Goal: Book appointment/travel/reservation

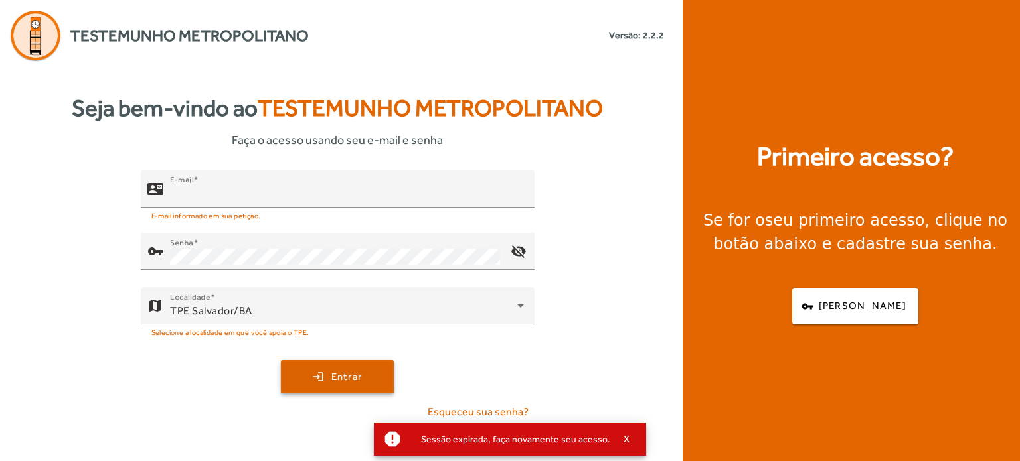
type input "**********"
click at [317, 370] on span "submit" at bounding box center [337, 377] width 110 height 32
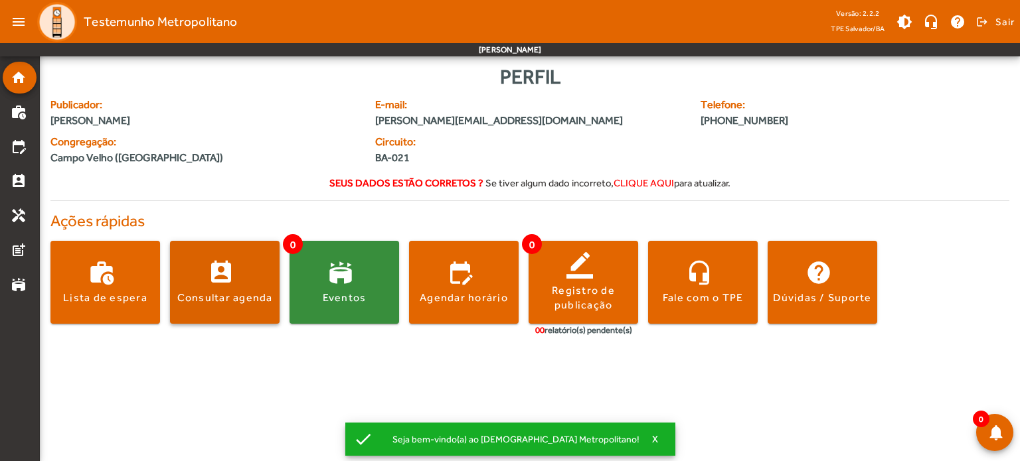
click at [211, 270] on span at bounding box center [225, 283] width 110 height 32
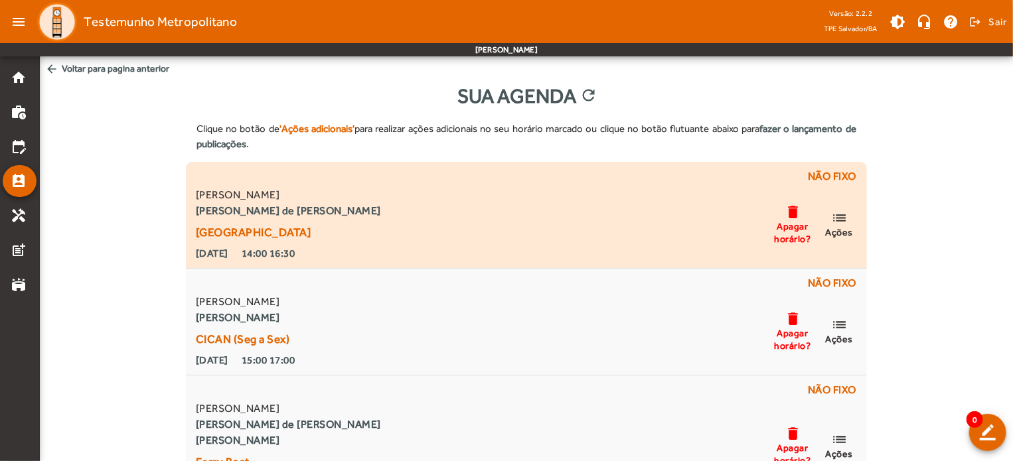
click at [844, 225] on mat-icon "list" at bounding box center [839, 218] width 16 height 17
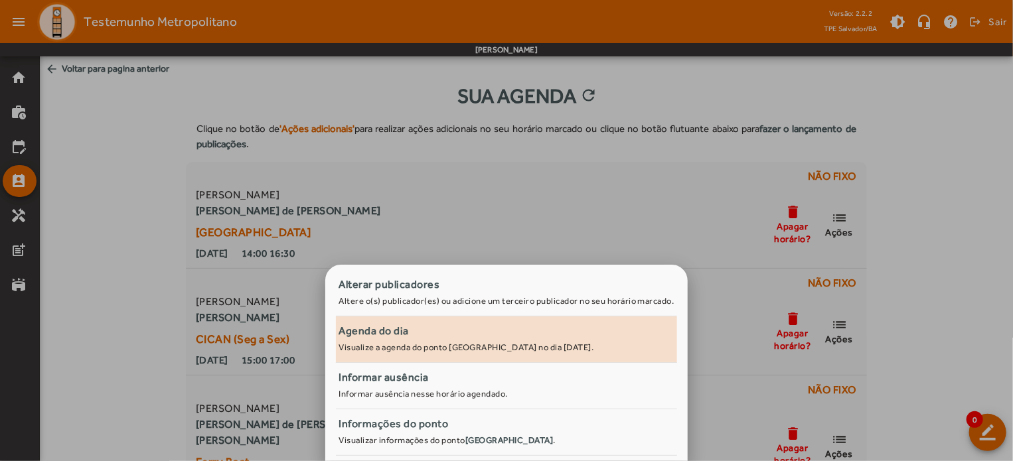
click at [390, 355] on link "Agenda do dia Visualize a agenda do ponto [GEOGRAPHIC_DATA] no dia [DATE]." at bounding box center [506, 340] width 341 height 46
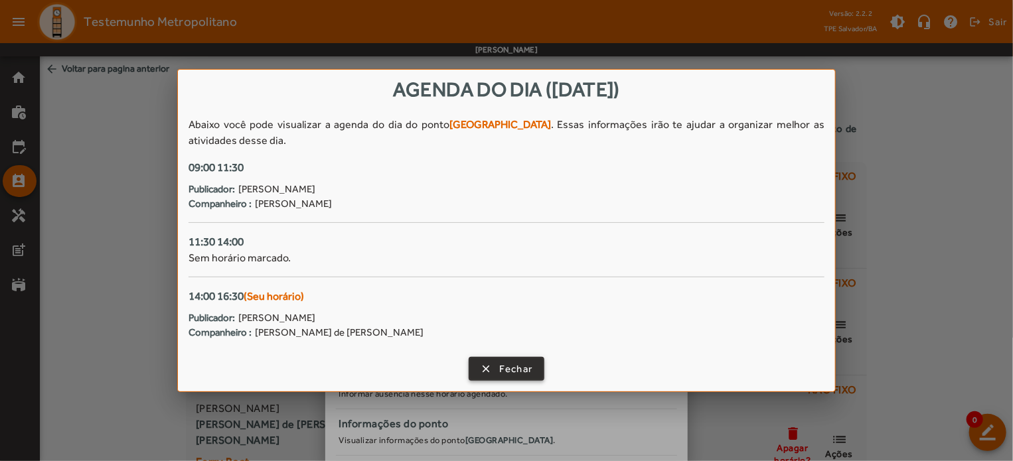
click at [501, 368] on span "Fechar" at bounding box center [516, 369] width 34 height 15
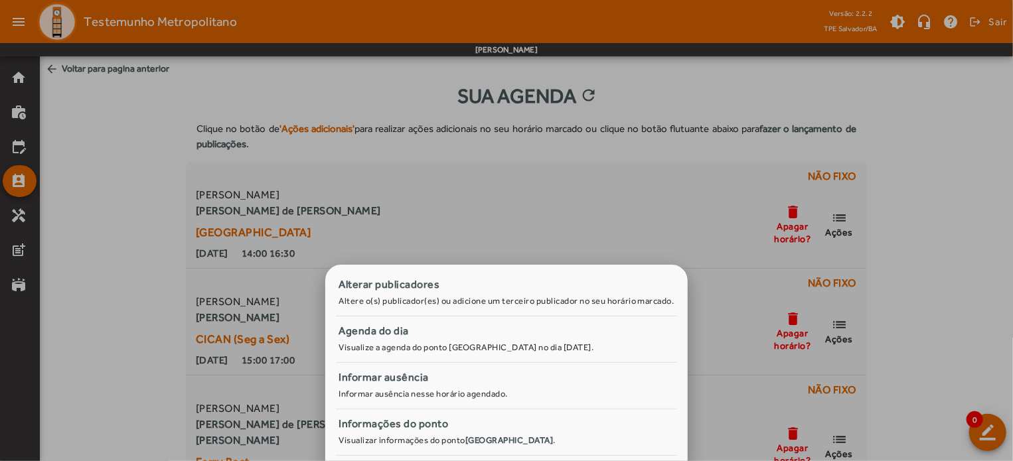
click at [971, 213] on div at bounding box center [506, 230] width 1013 height 461
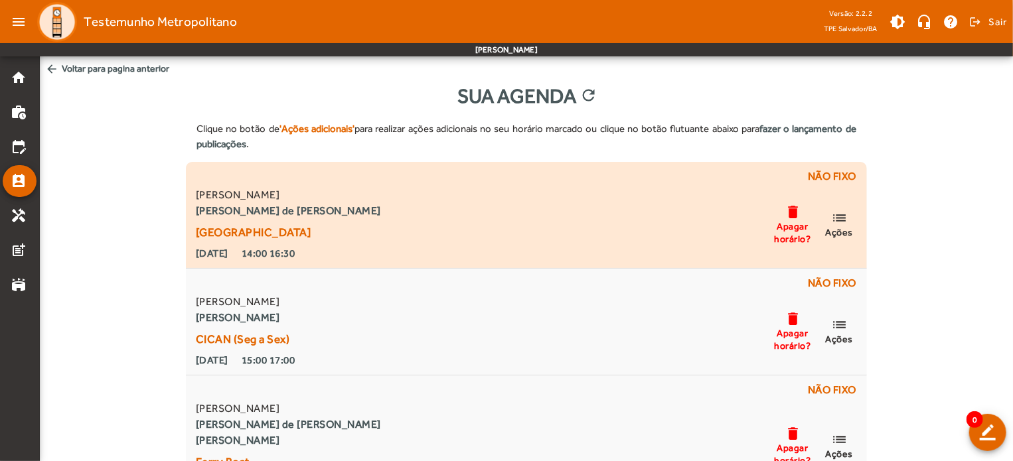
click at [837, 220] on mat-icon "list" at bounding box center [839, 218] width 16 height 17
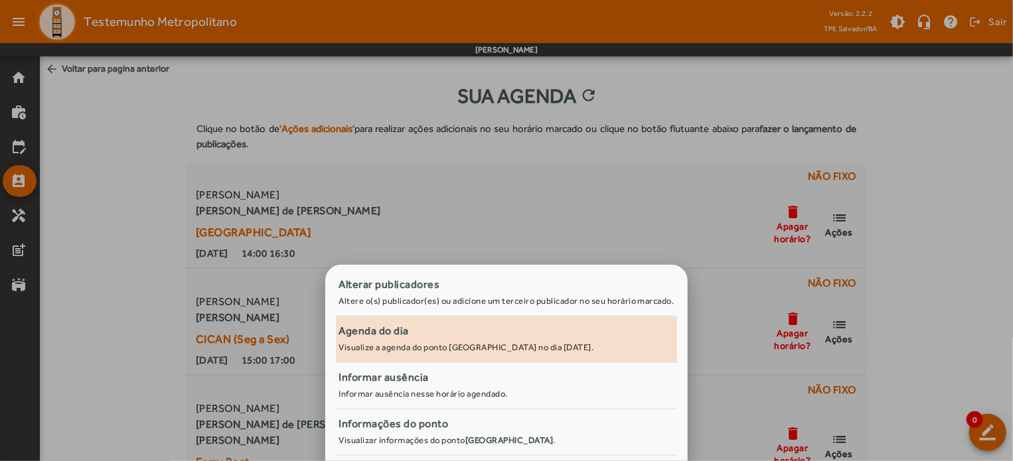
click at [411, 335] on div "Agenda do dia" at bounding box center [507, 331] width 336 height 16
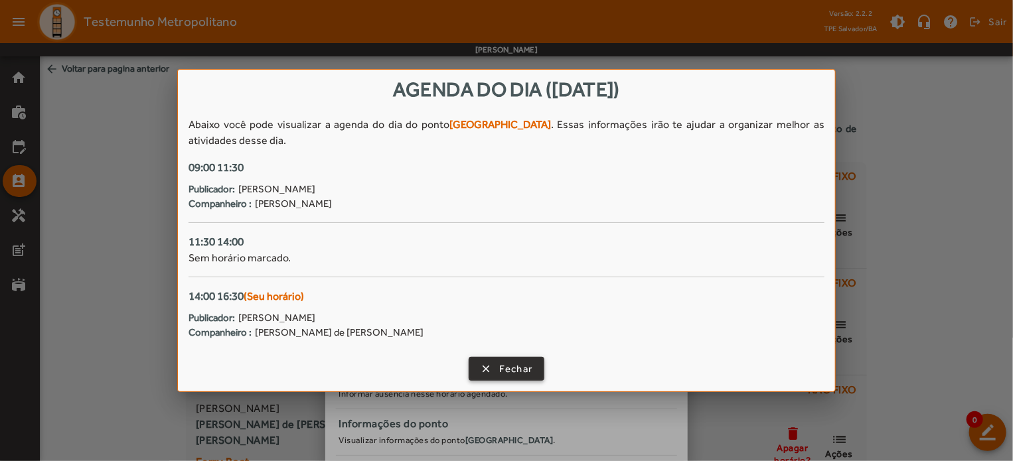
click at [517, 373] on span "Fechar" at bounding box center [516, 369] width 34 height 15
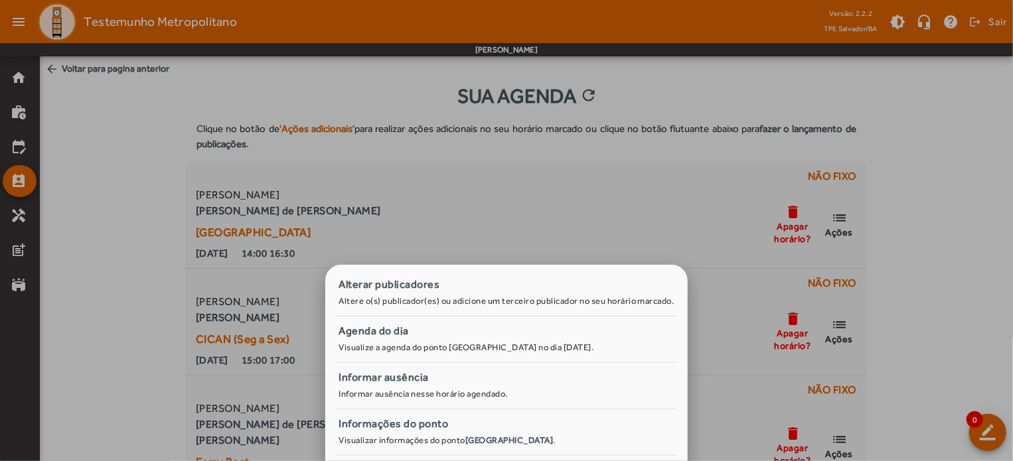
click at [29, 100] on div at bounding box center [506, 230] width 1013 height 461
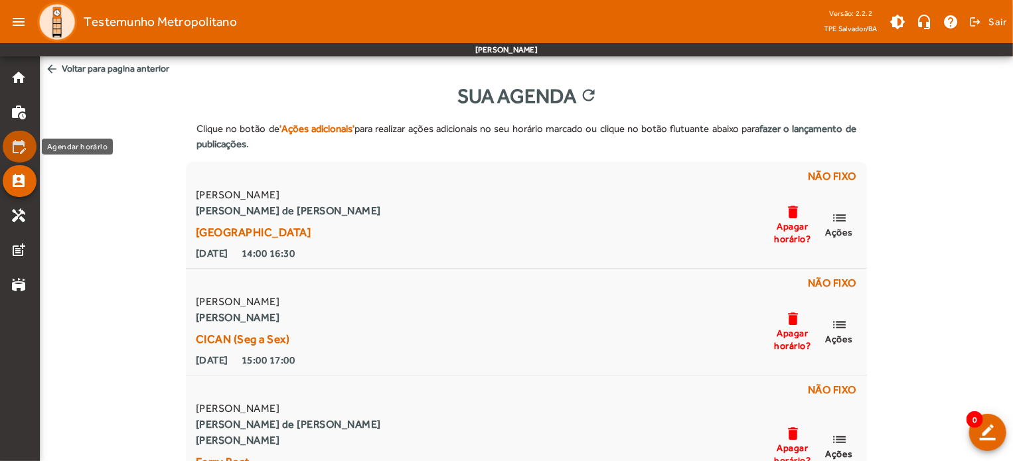
click at [16, 147] on mat-icon "edit_calendar" at bounding box center [19, 147] width 16 height 16
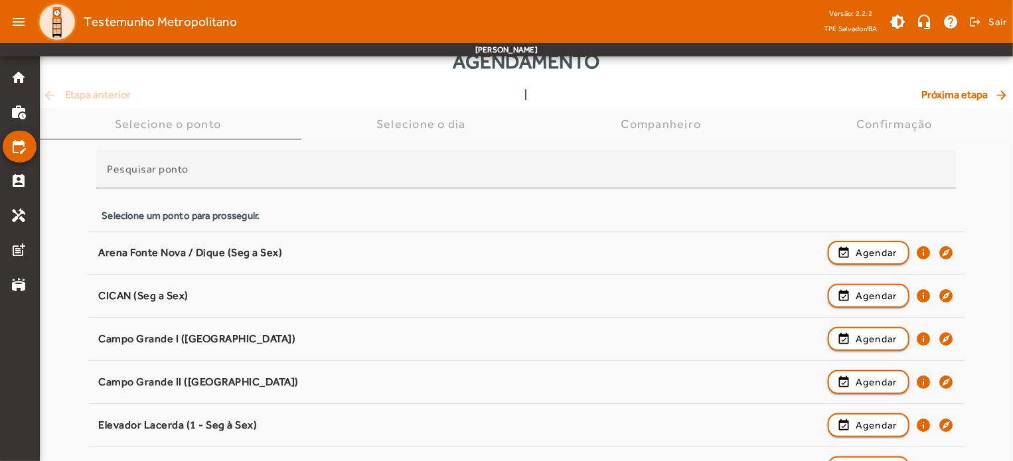
scroll to position [66, 0]
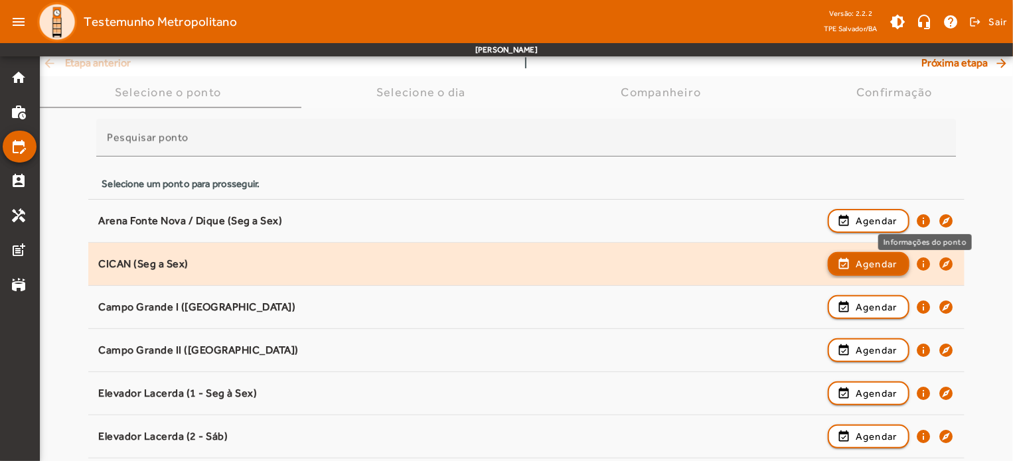
click at [879, 258] on span "Agendar" at bounding box center [877, 264] width 42 height 16
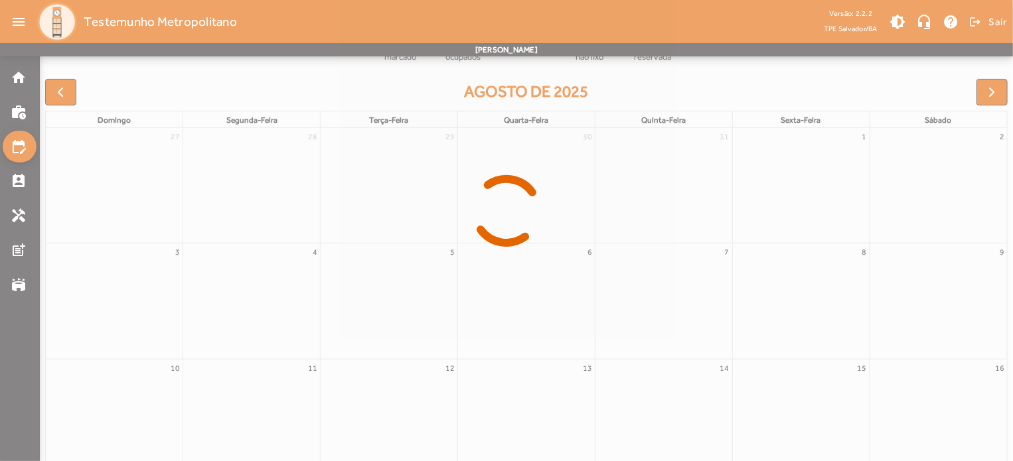
scroll to position [126, 0]
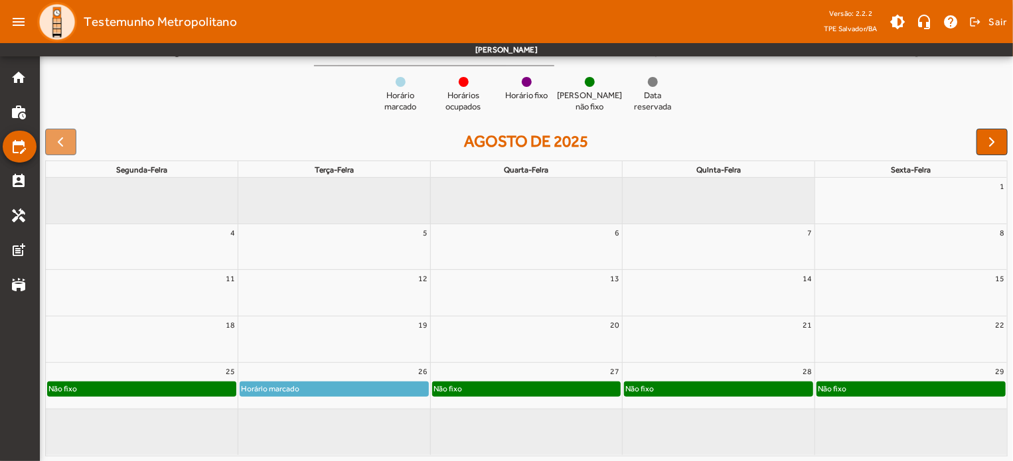
click at [566, 384] on div "Não fixo" at bounding box center [527, 388] width 188 height 13
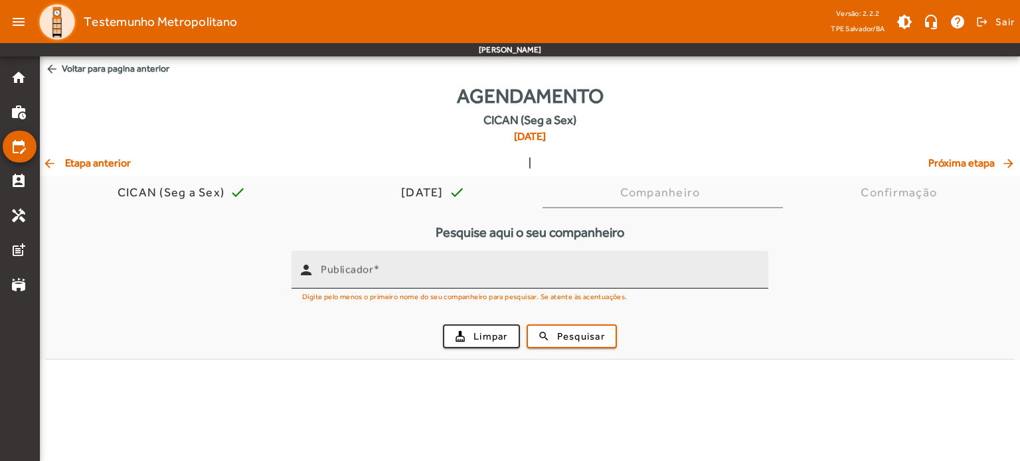
click at [424, 268] on input "Publicador" at bounding box center [539, 276] width 437 height 16
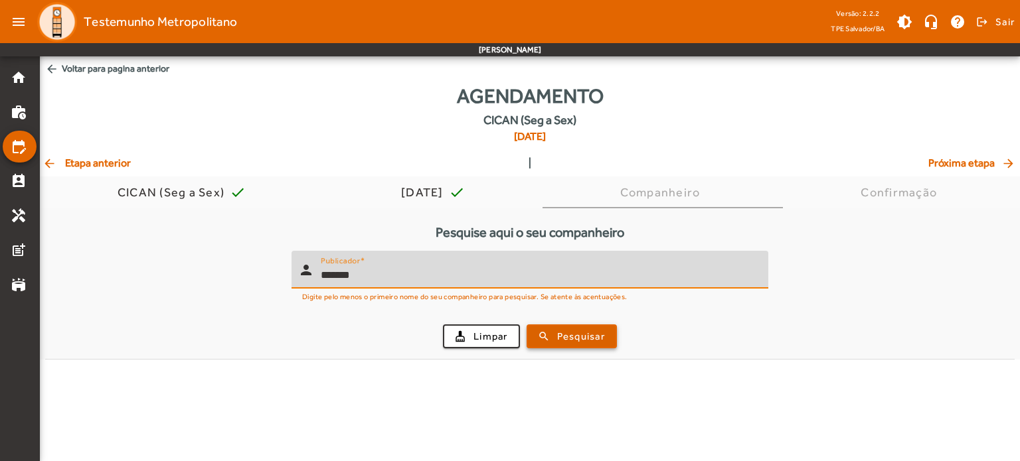
type input "*******"
click at [566, 343] on span "Pesquisar" at bounding box center [581, 336] width 48 height 15
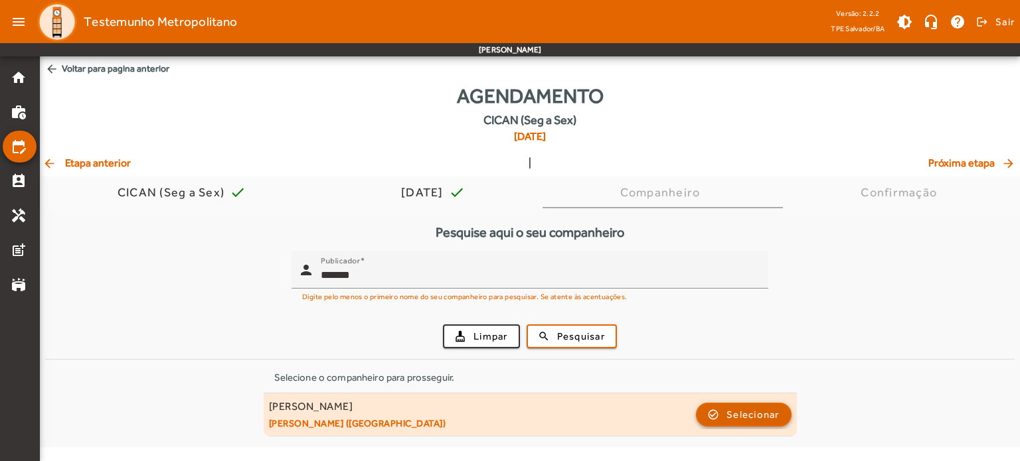
click at [750, 410] on span "Selecionar" at bounding box center [752, 415] width 53 height 16
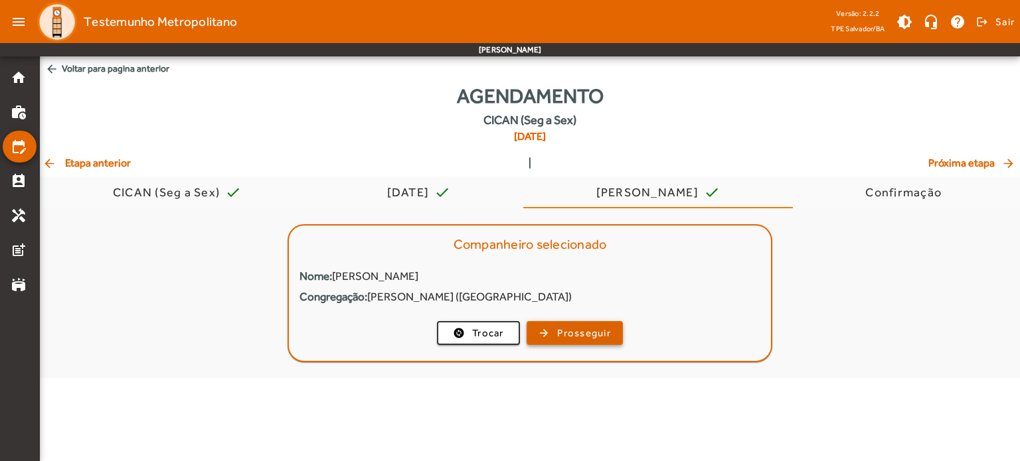
click at [566, 334] on span "Prosseguir" at bounding box center [584, 333] width 54 height 15
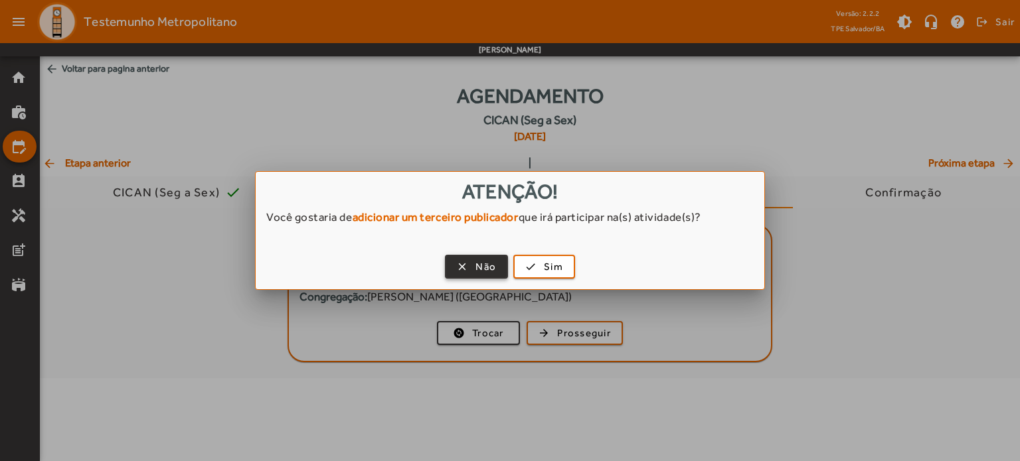
click at [486, 260] on span "Não" at bounding box center [485, 267] width 21 height 15
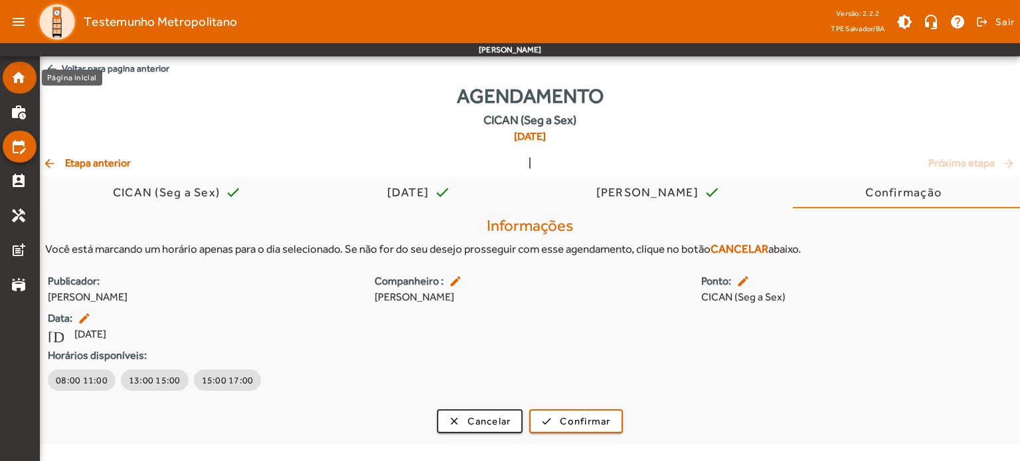
click at [7, 67] on mat-list-item "home" at bounding box center [20, 78] width 34 height 32
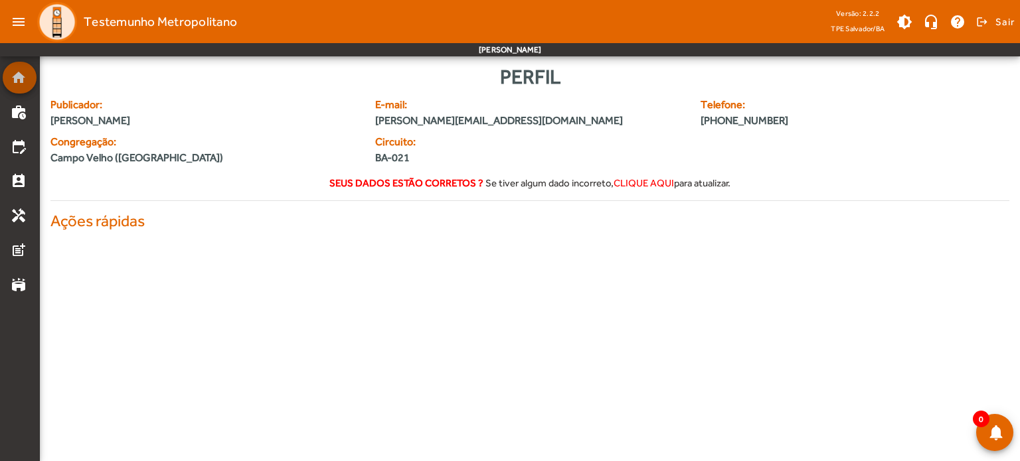
click at [7, 67] on mat-list-item "home" at bounding box center [20, 78] width 34 height 32
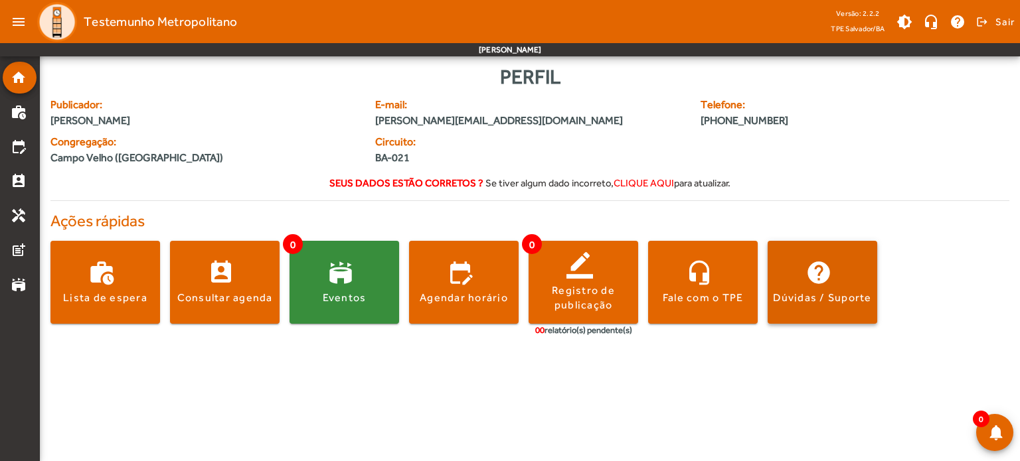
click at [831, 305] on div "Dúvidas / Suporte" at bounding box center [822, 298] width 98 height 15
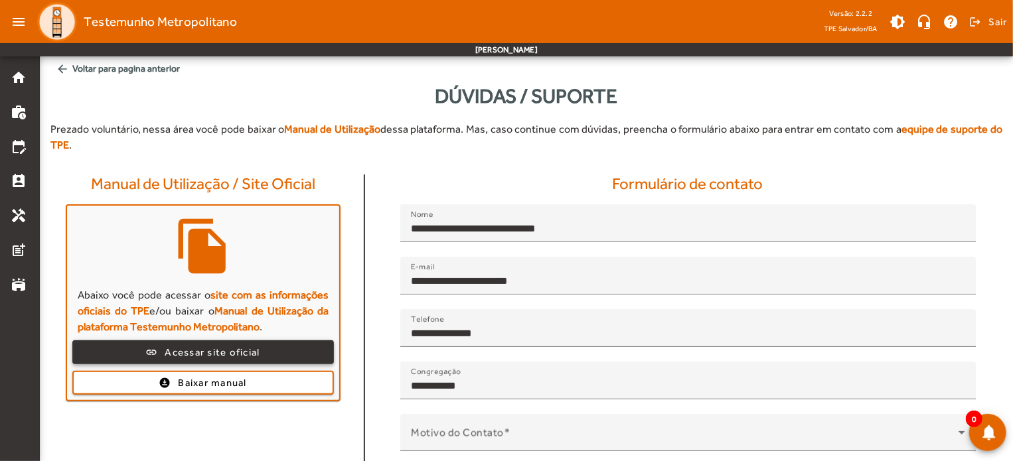
click at [212, 345] on span "Acessar site oficial" at bounding box center [212, 352] width 95 height 15
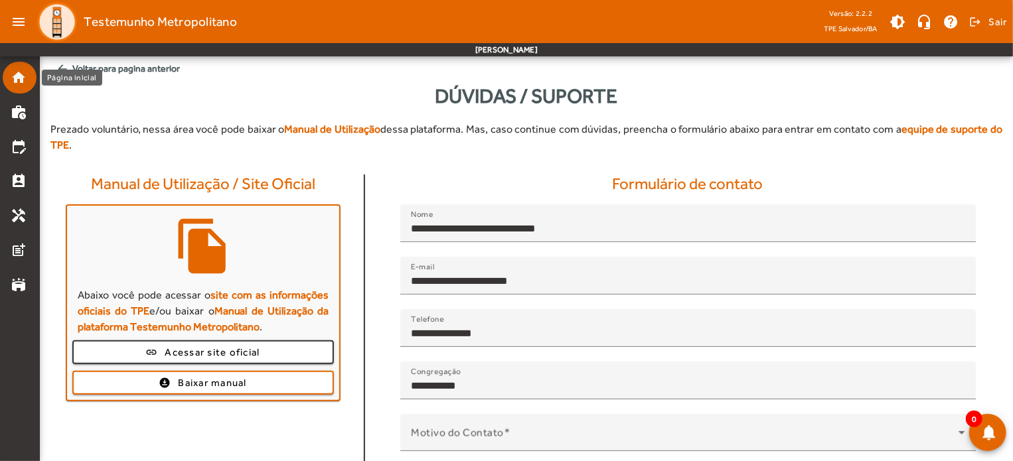
click at [19, 80] on mat-icon "home" at bounding box center [19, 78] width 16 height 16
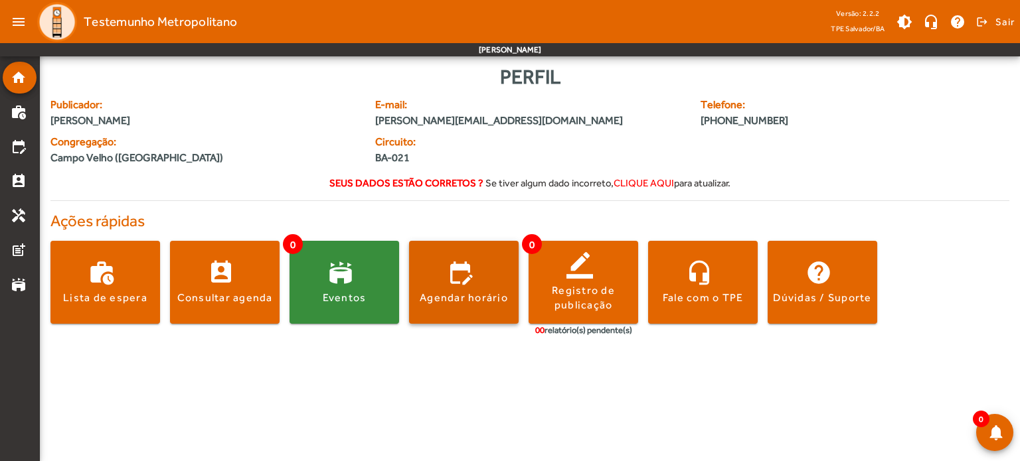
click at [425, 304] on div "Agendar horário" at bounding box center [464, 298] width 88 height 15
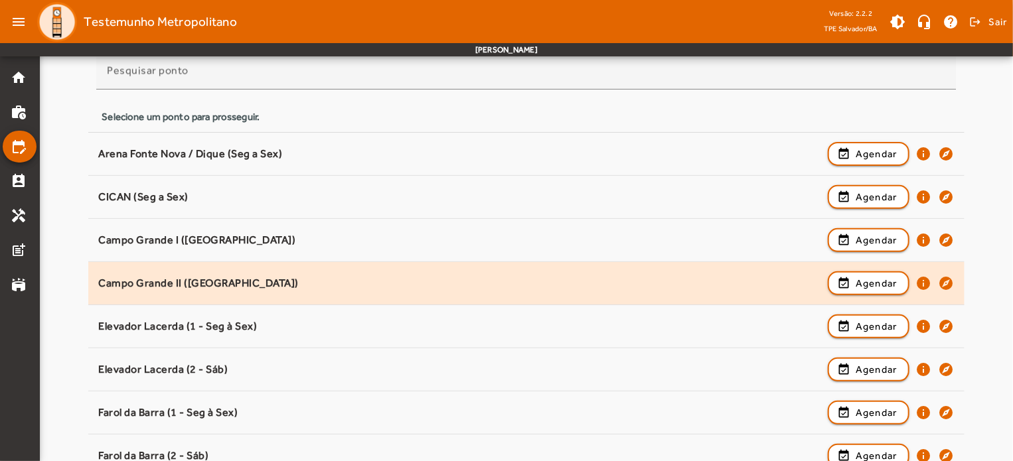
scroll to position [133, 0]
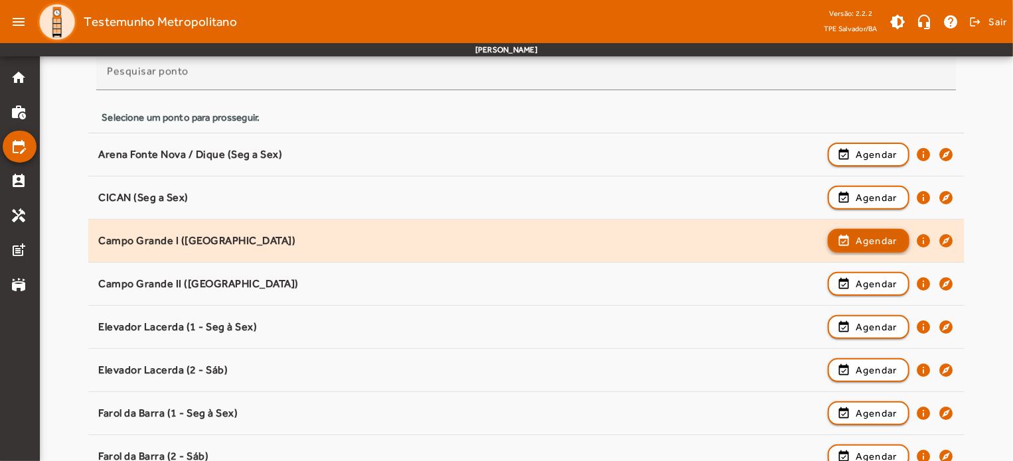
click at [873, 244] on span "Agendar" at bounding box center [877, 241] width 42 height 16
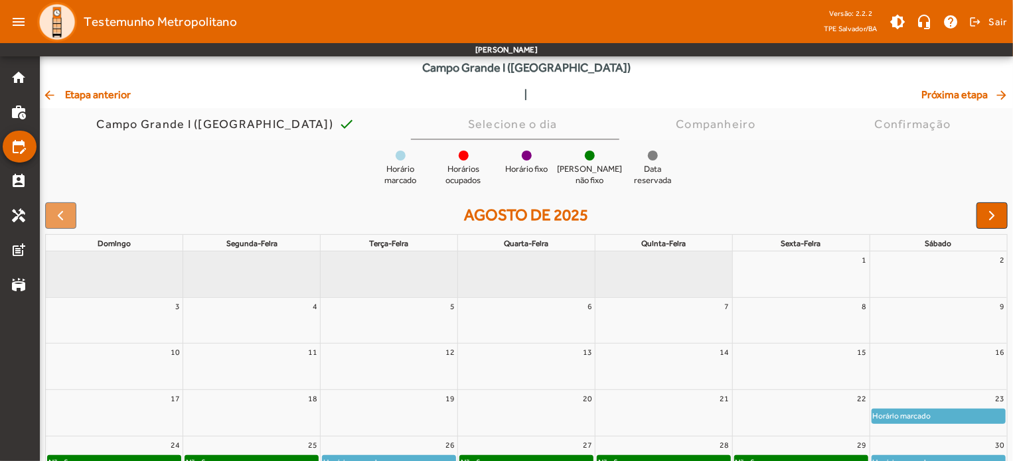
scroll to position [126, 0]
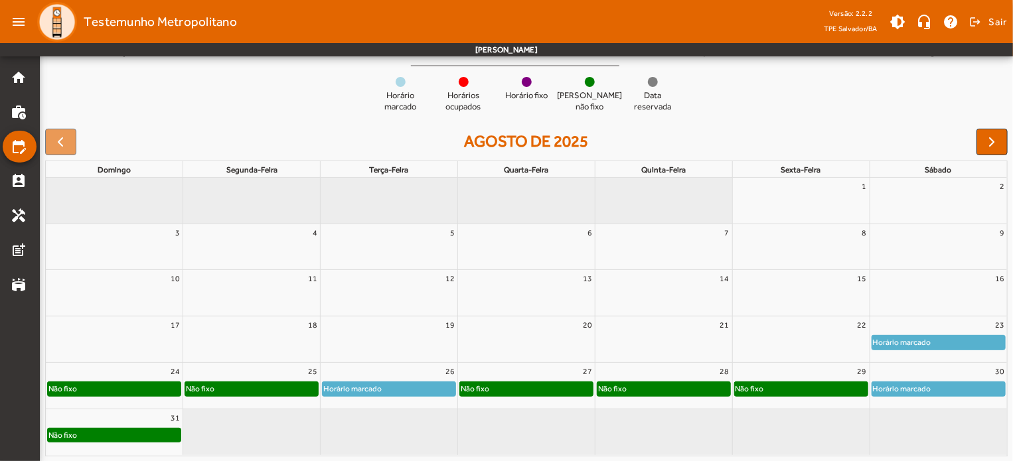
click at [983, 329] on div "23" at bounding box center [938, 325] width 137 height 17
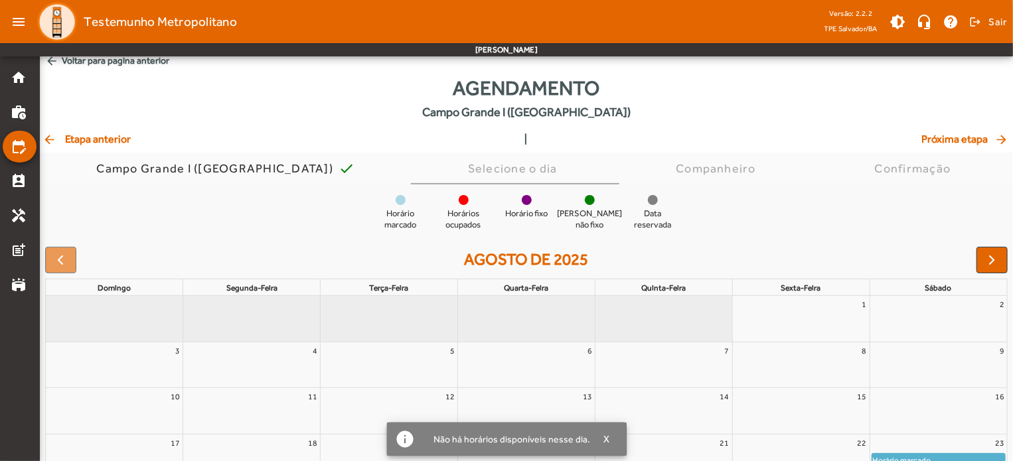
scroll to position [0, 0]
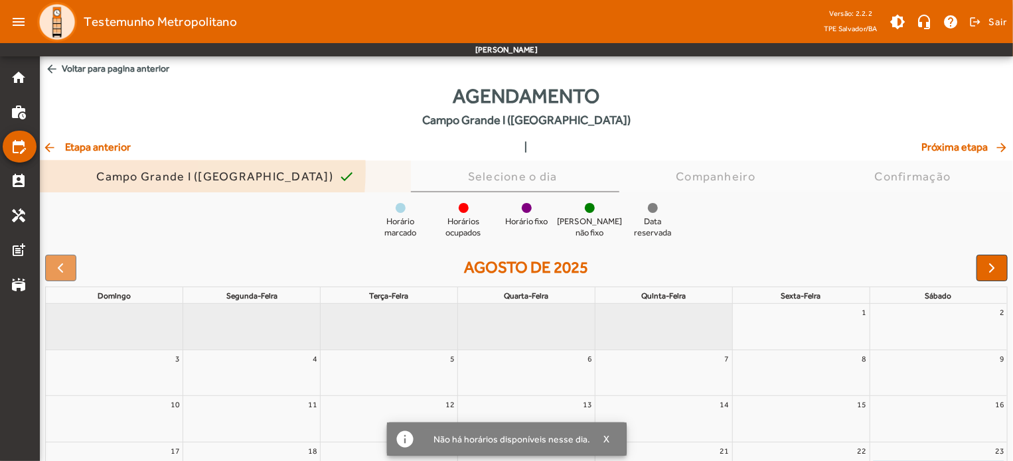
click at [113, 170] on div "Campo Grande I ([GEOGRAPHIC_DATA])" at bounding box center [217, 176] width 242 height 13
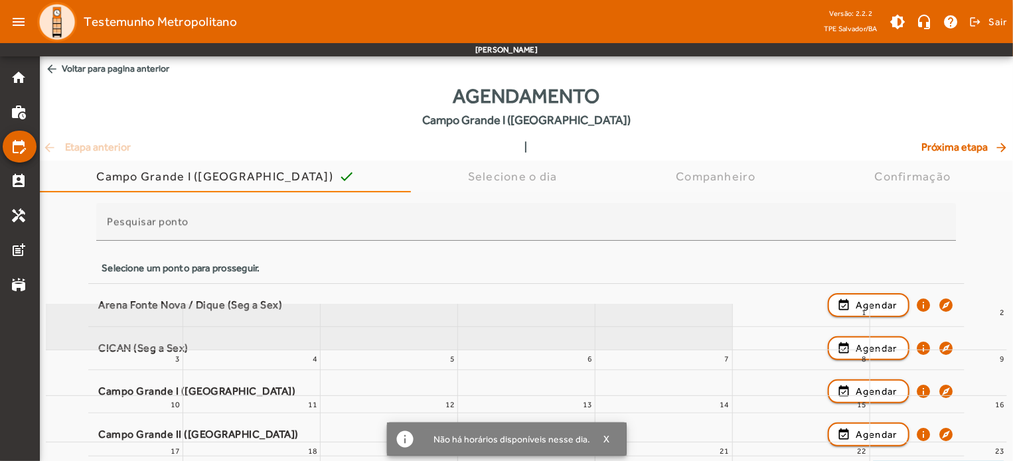
click at [112, 149] on div "arrow_back Etapa anterior | Próxima etapa arrow_forward" at bounding box center [526, 147] width 968 height 16
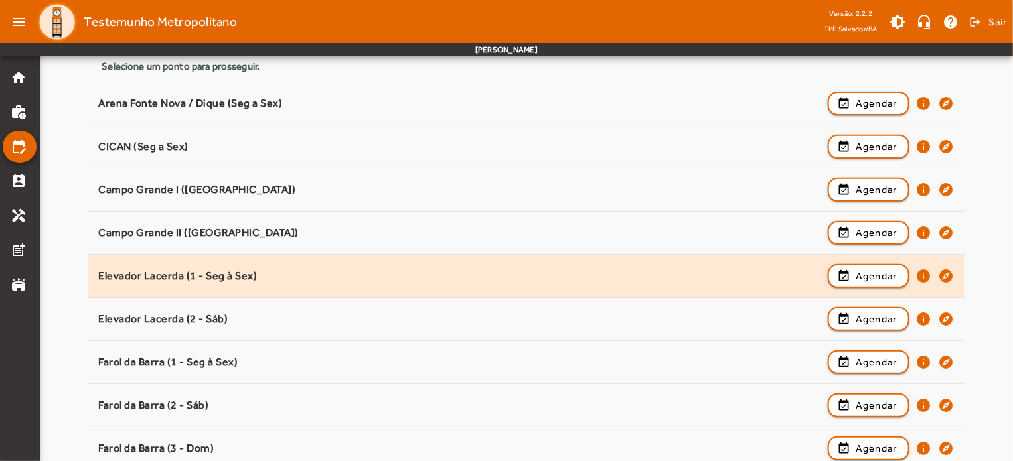
scroll to position [199, 0]
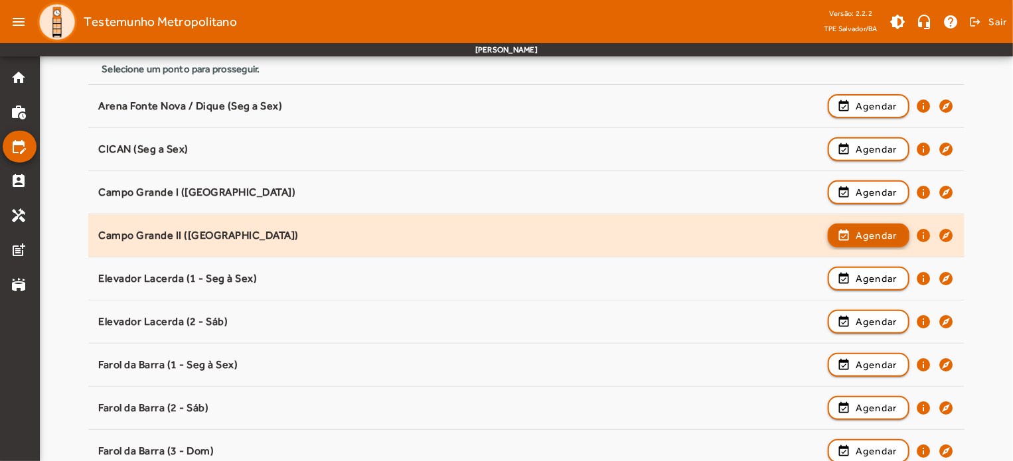
click at [870, 242] on span "Agendar" at bounding box center [877, 236] width 42 height 16
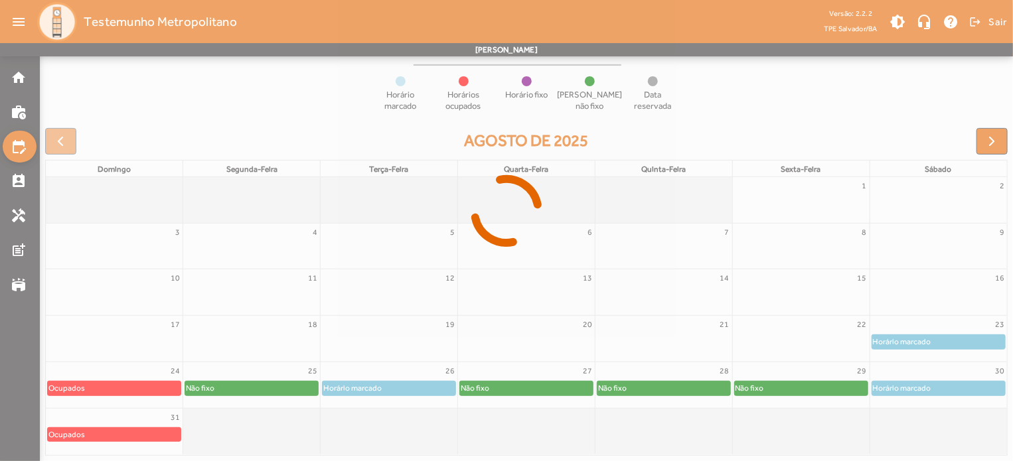
scroll to position [126, 0]
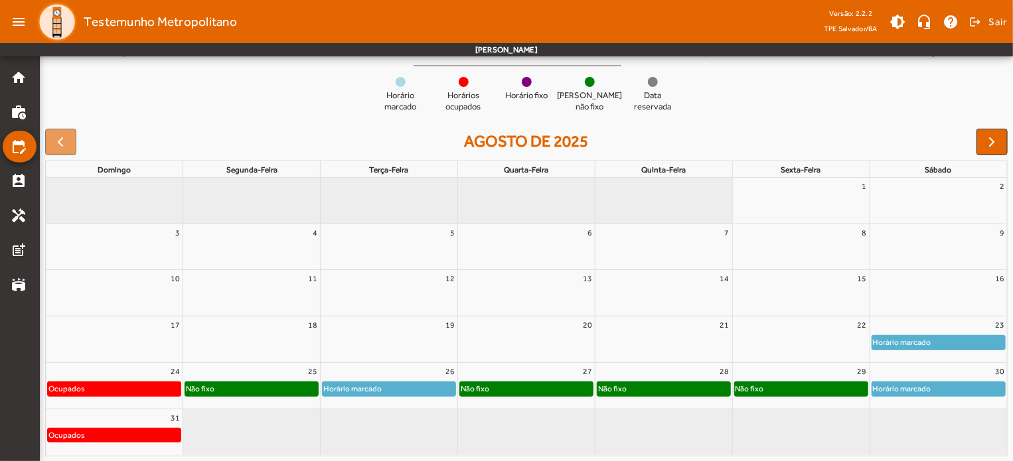
click at [937, 334] on div "23" at bounding box center [938, 325] width 137 height 17
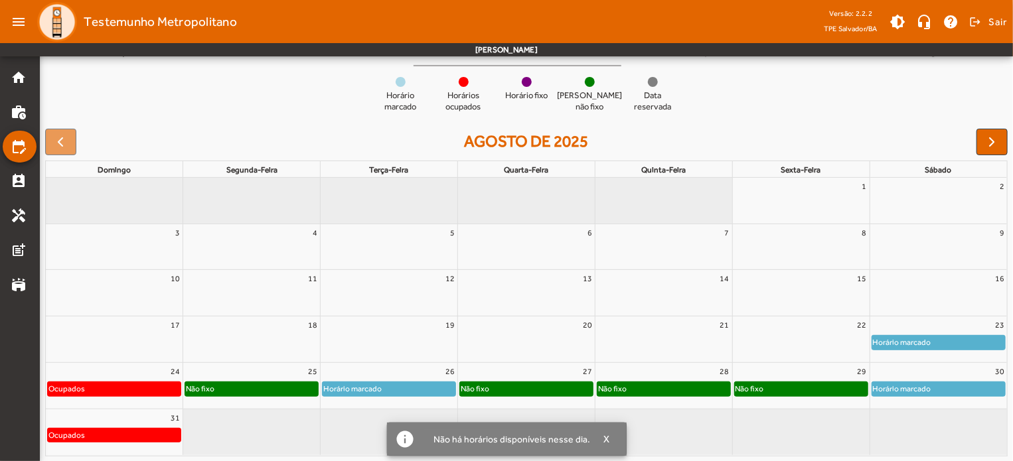
click at [308, 383] on div "Não fixo" at bounding box center [251, 388] width 133 height 13
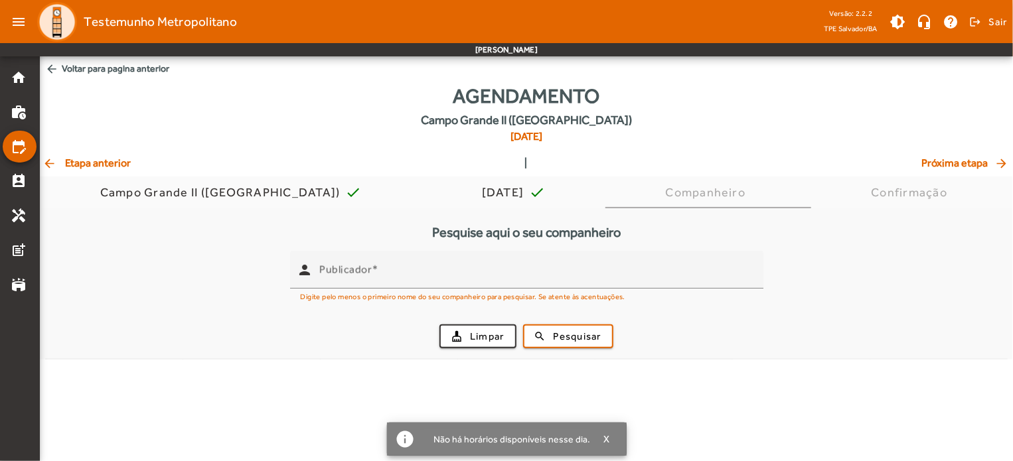
scroll to position [0, 0]
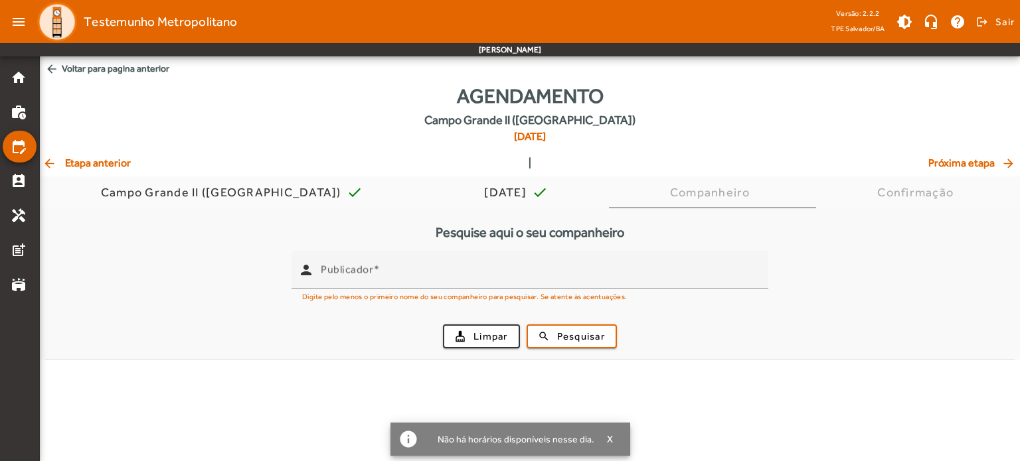
click at [86, 159] on span "arrow_back Etapa anterior" at bounding box center [86, 163] width 88 height 16
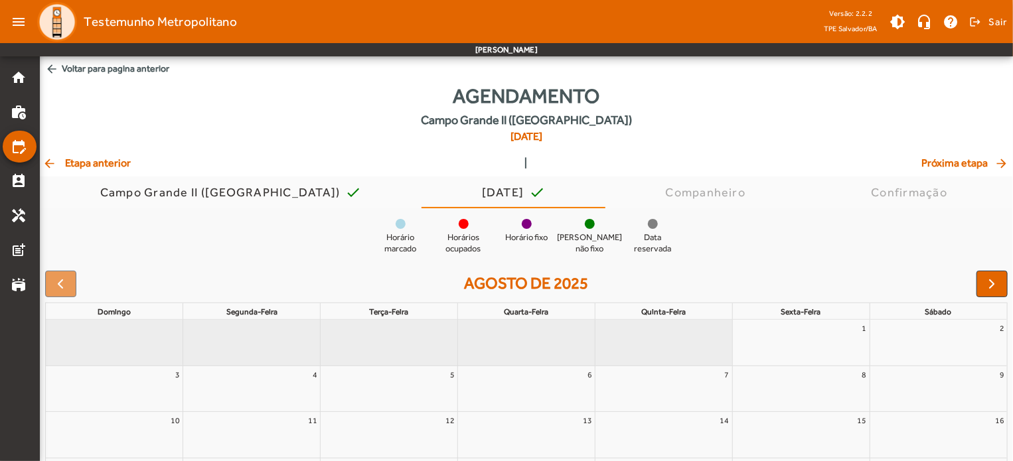
click at [106, 66] on span "arrow_back Voltar para pagina anterior" at bounding box center [526, 68] width 973 height 25
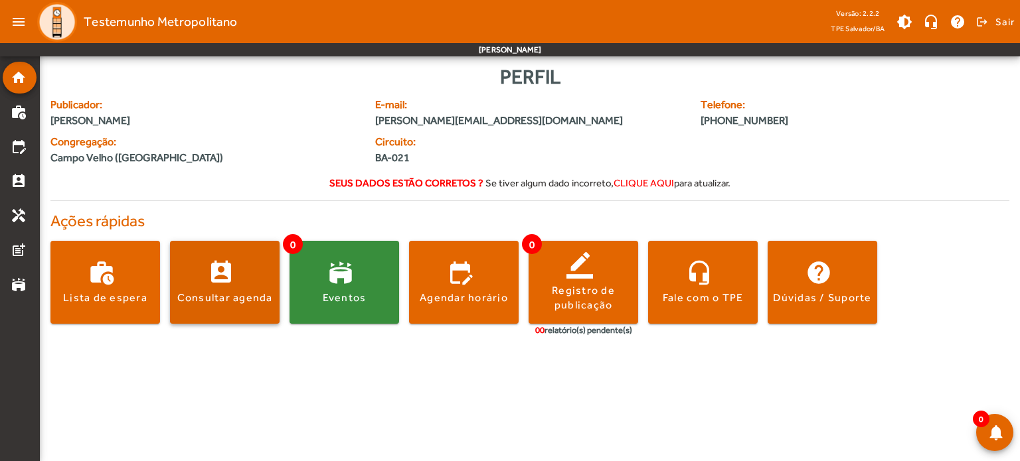
click at [247, 294] on div "Consultar agenda" at bounding box center [225, 298] width 96 height 15
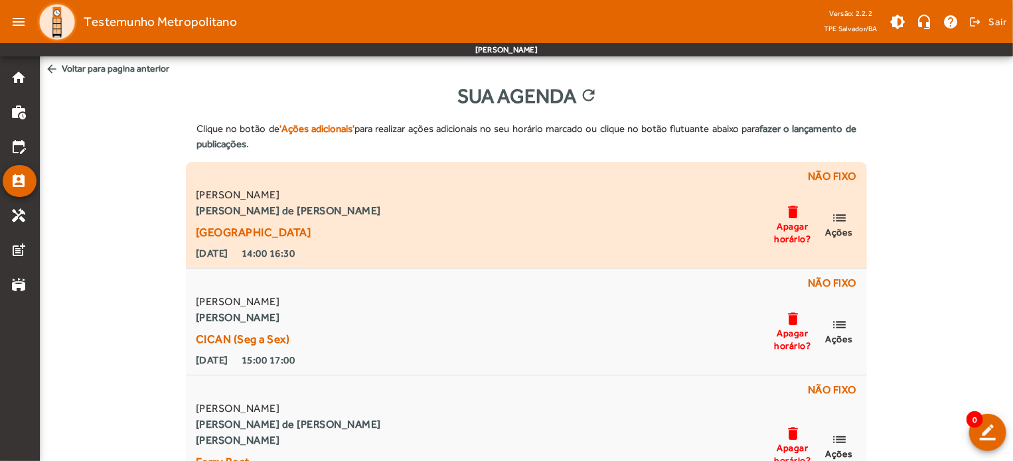
click at [842, 230] on span "Ações" at bounding box center [839, 232] width 28 height 12
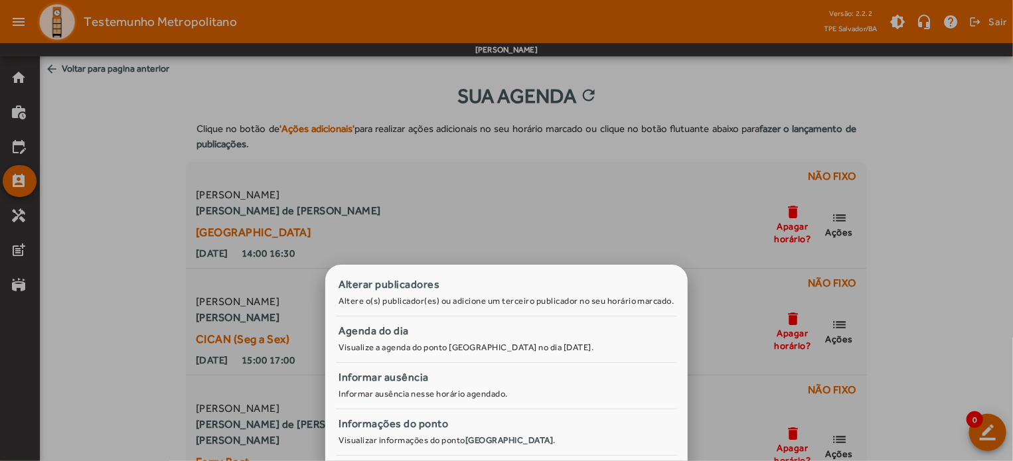
drag, startPoint x: 521, startPoint y: 339, endPoint x: 946, endPoint y: 196, distance: 448.9
click at [946, 196] on div "Alterar publicadores Altere o(s) publicador(es) ou adicione um terceiro publica…" at bounding box center [506, 230] width 1013 height 461
click at [953, 191] on div at bounding box center [506, 230] width 1013 height 461
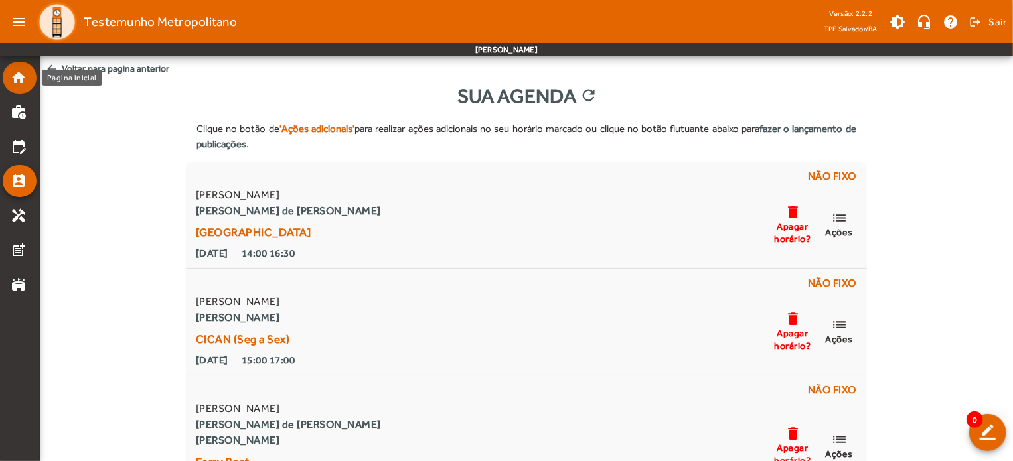
click at [13, 70] on mat-icon "home" at bounding box center [19, 78] width 16 height 16
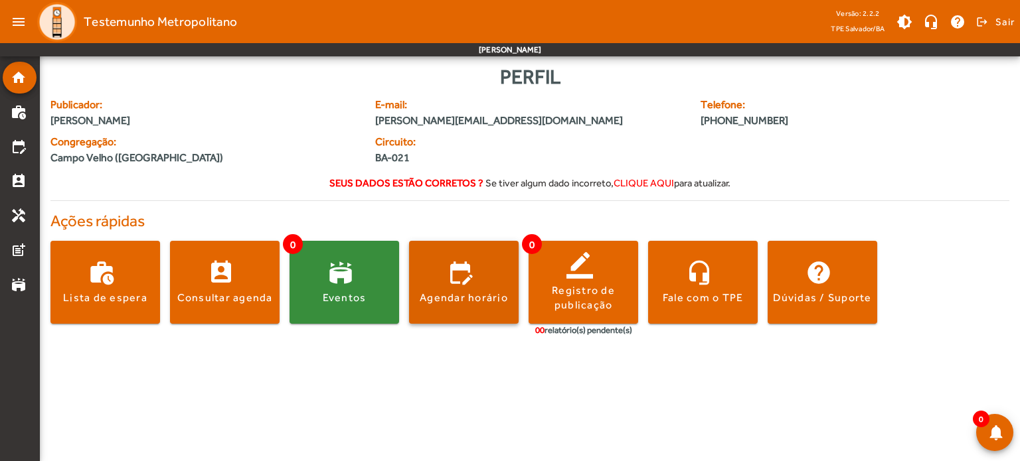
click at [441, 291] on button "edit_calendar Agendar horário" at bounding box center [464, 282] width 110 height 83
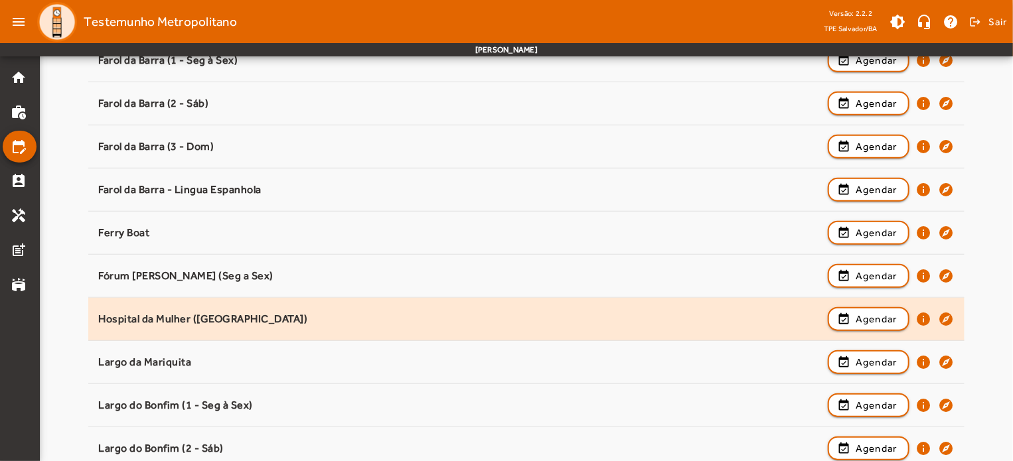
scroll to position [465, 0]
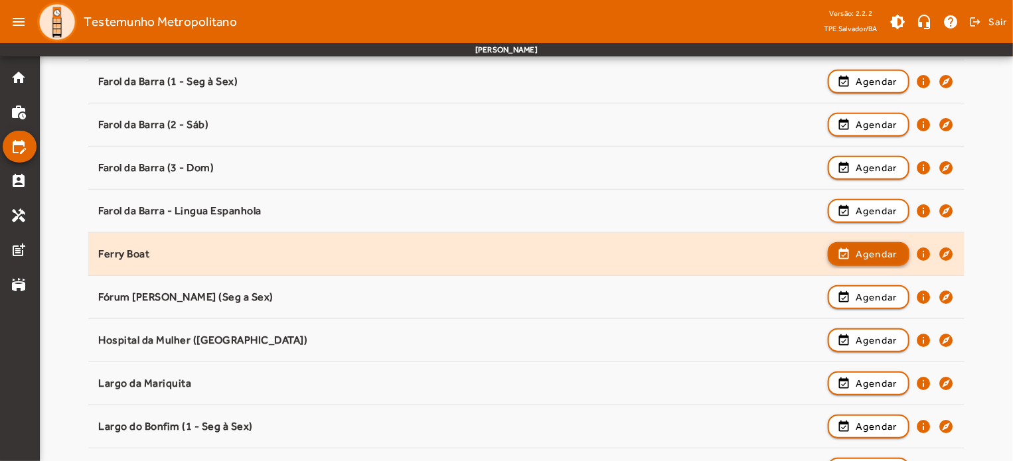
click at [889, 253] on span "Agendar" at bounding box center [877, 254] width 42 height 16
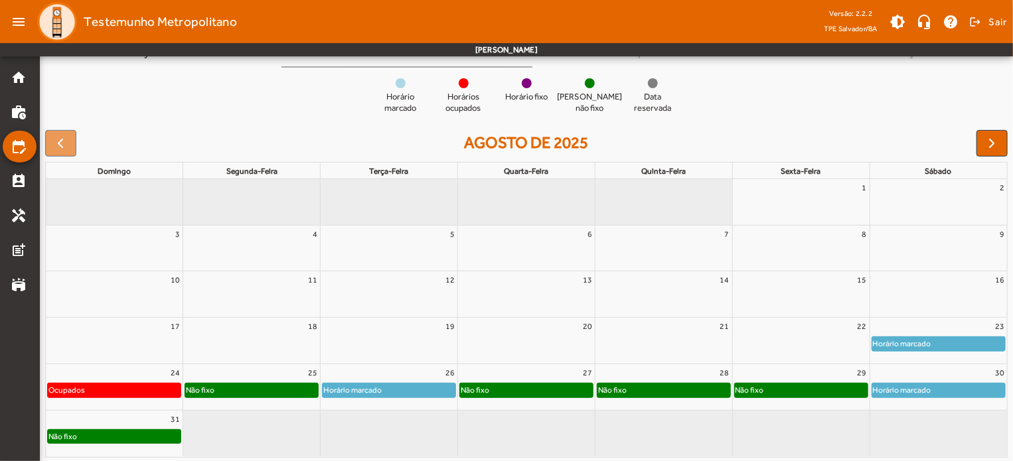
scroll to position [126, 0]
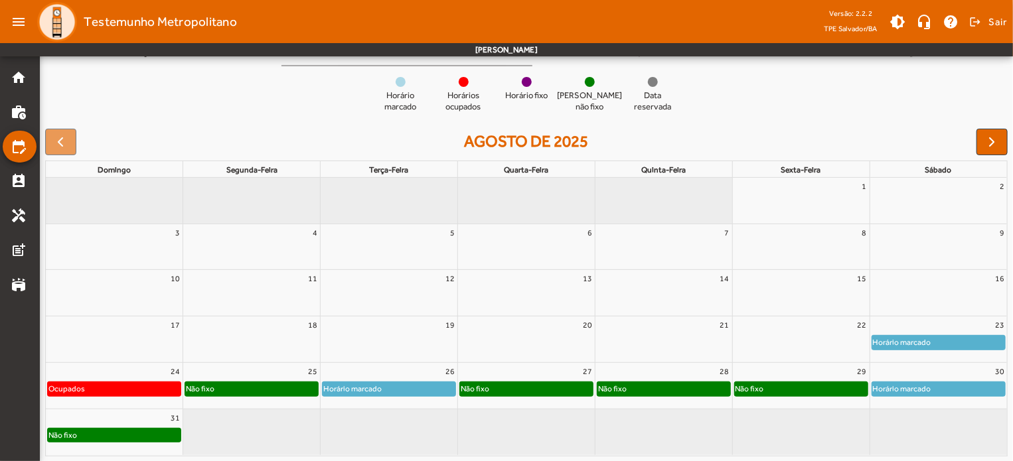
click at [942, 320] on div "23" at bounding box center [938, 325] width 137 height 17
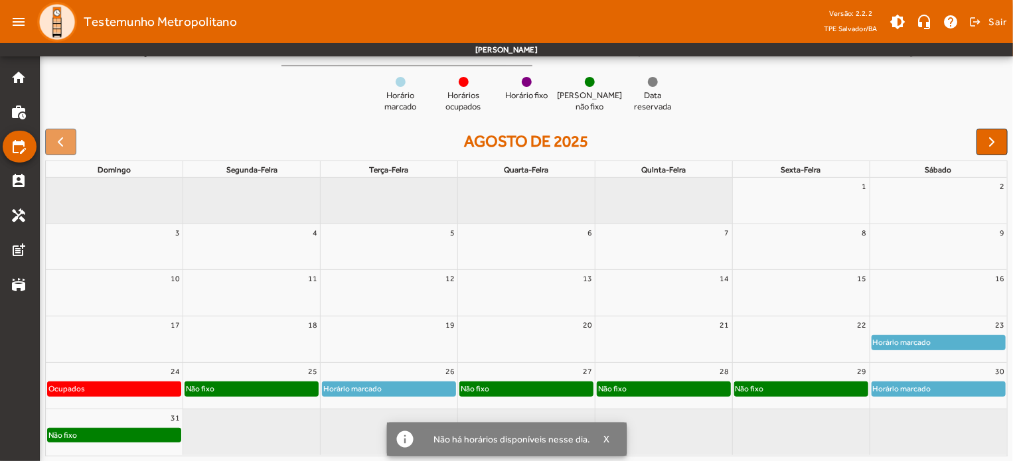
click at [925, 334] on div "23" at bounding box center [938, 325] width 137 height 17
click at [892, 379] on div "30" at bounding box center [938, 371] width 137 height 17
click at [891, 378] on div "30" at bounding box center [938, 371] width 137 height 17
click at [891, 377] on div "30" at bounding box center [938, 371] width 137 height 17
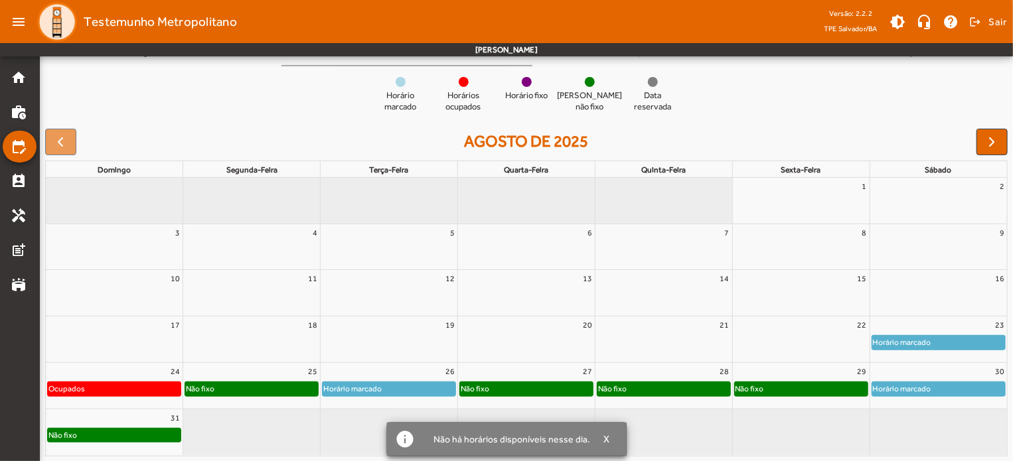
click at [891, 377] on div "30" at bounding box center [938, 371] width 137 height 17
click at [380, 372] on div "26" at bounding box center [389, 371] width 137 height 17
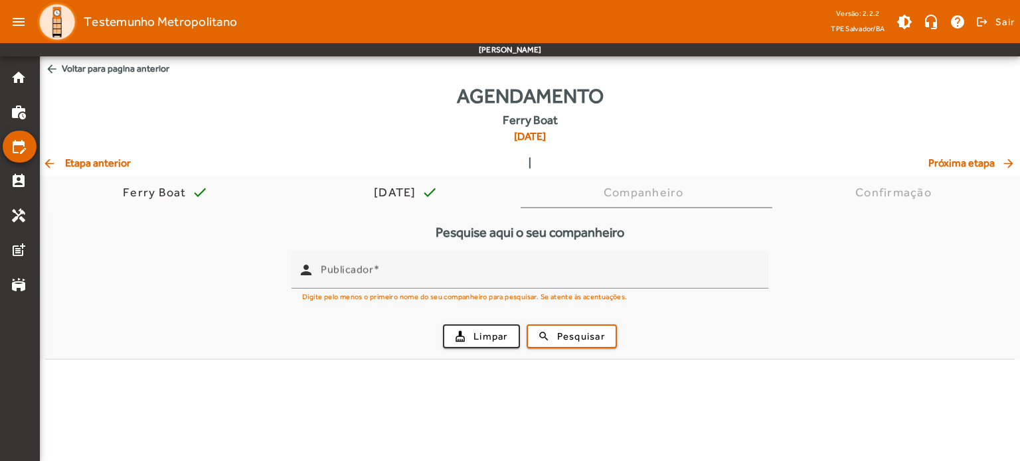
click at [98, 68] on span "arrow_back Voltar para pagina anterior" at bounding box center [530, 68] width 980 height 25
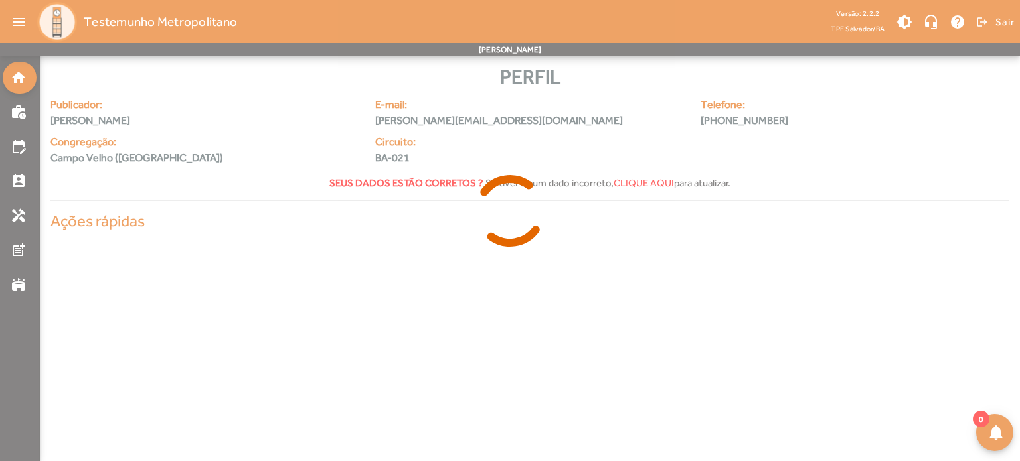
click at [21, 74] on div at bounding box center [510, 230] width 1020 height 461
click at [17, 79] on div at bounding box center [510, 230] width 1020 height 461
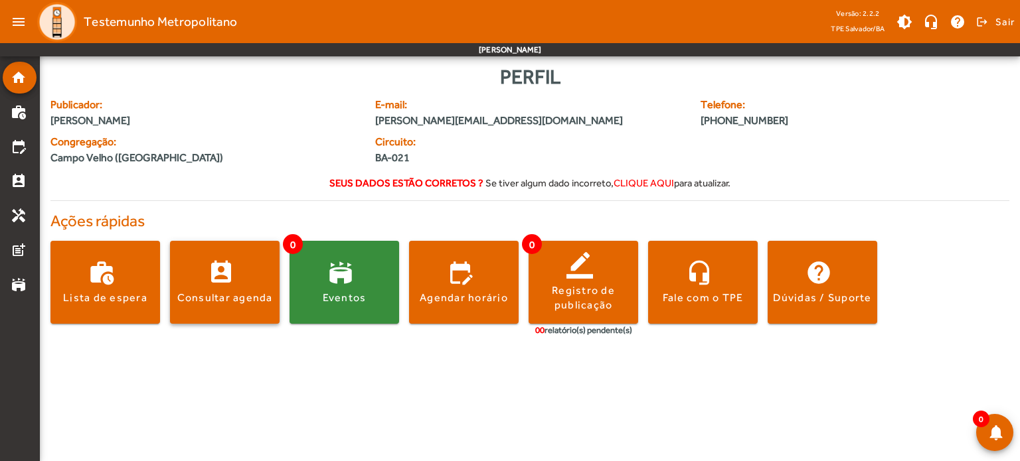
click at [250, 285] on span at bounding box center [225, 283] width 110 height 32
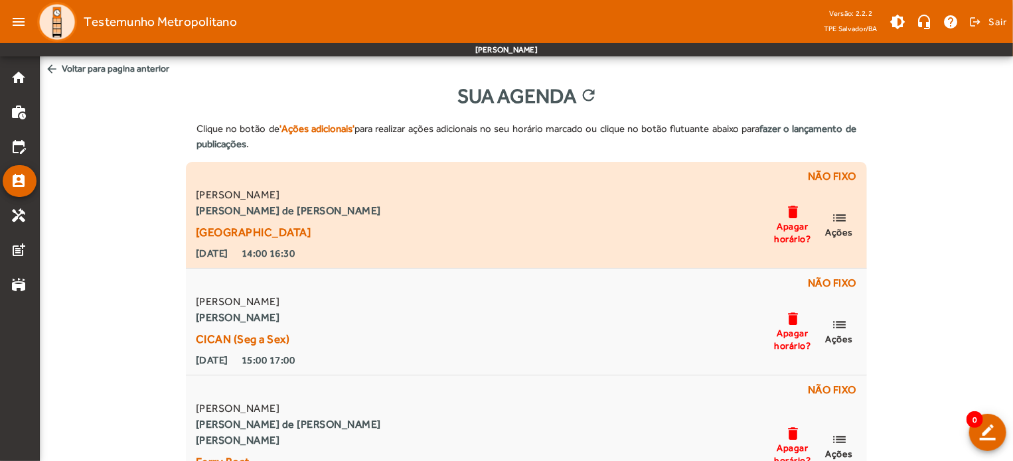
click at [847, 225] on mat-icon "list" at bounding box center [839, 218] width 16 height 17
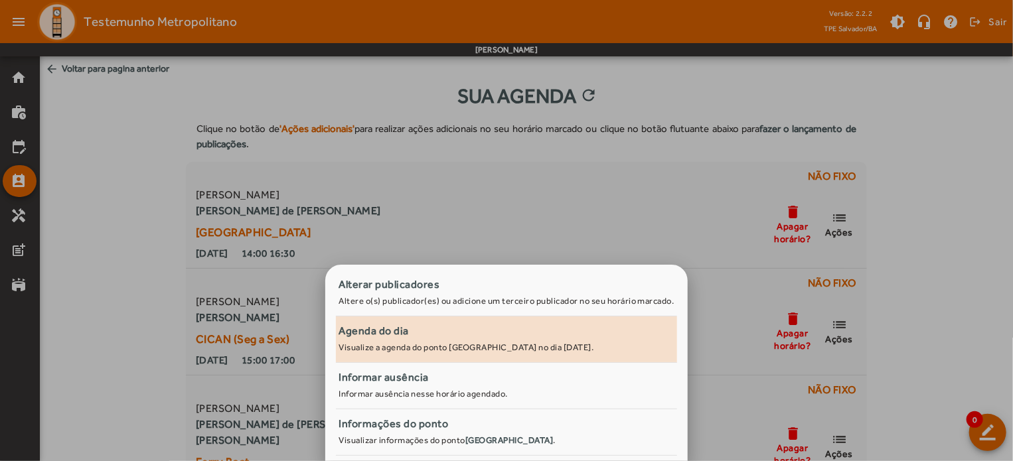
click at [448, 330] on div "Agenda do dia" at bounding box center [507, 331] width 336 height 16
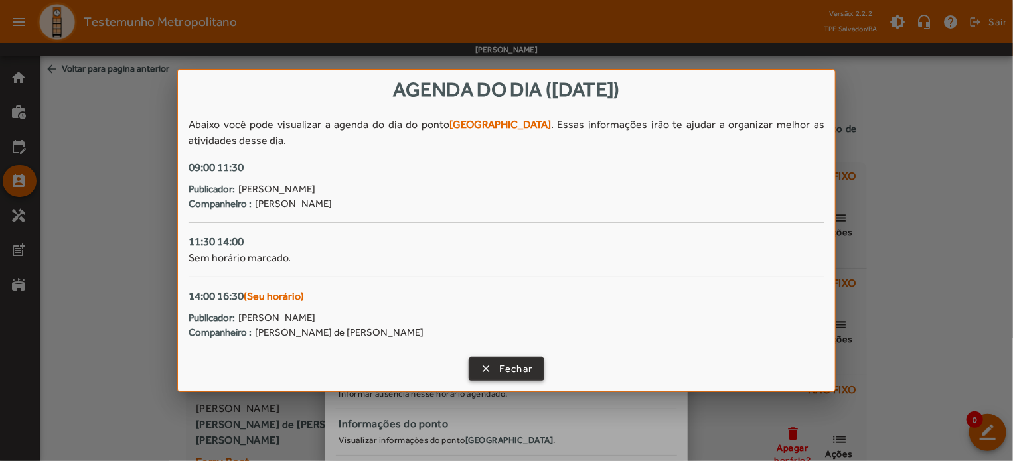
click at [506, 374] on span "Fechar" at bounding box center [516, 369] width 34 height 15
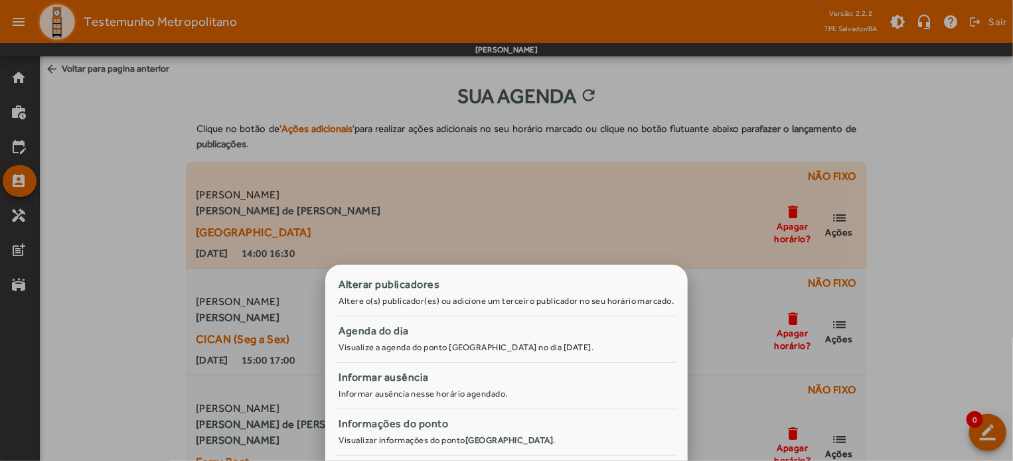
click at [857, 208] on div at bounding box center [506, 230] width 1013 height 461
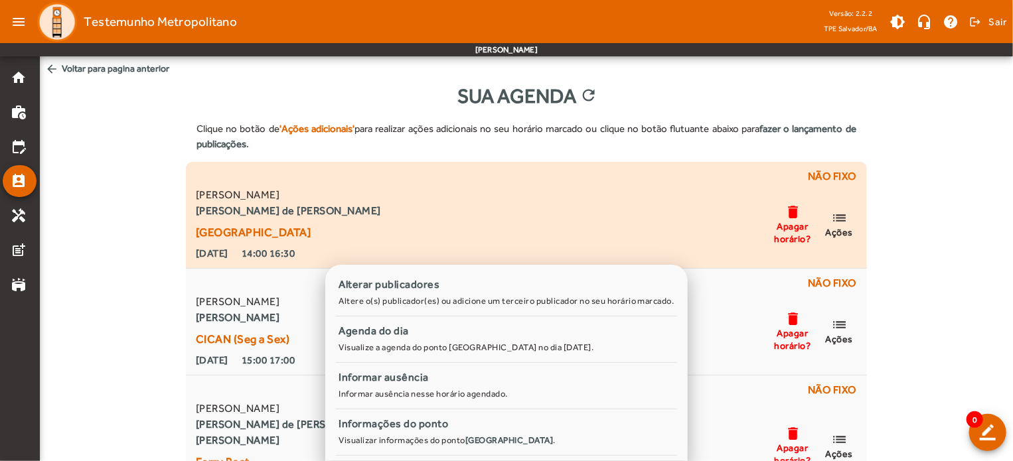
click at [840, 222] on mat-icon "list" at bounding box center [839, 218] width 16 height 17
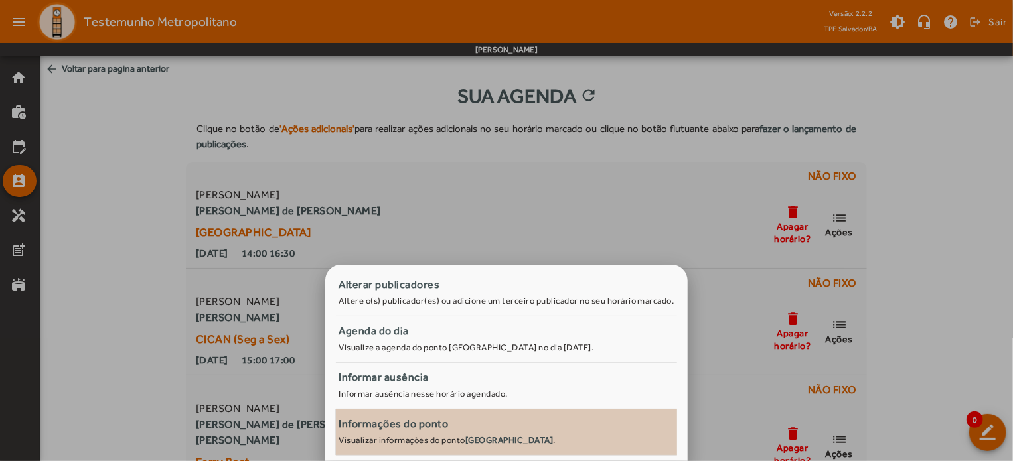
click at [417, 427] on div "Informações do ponto" at bounding box center [507, 424] width 336 height 16
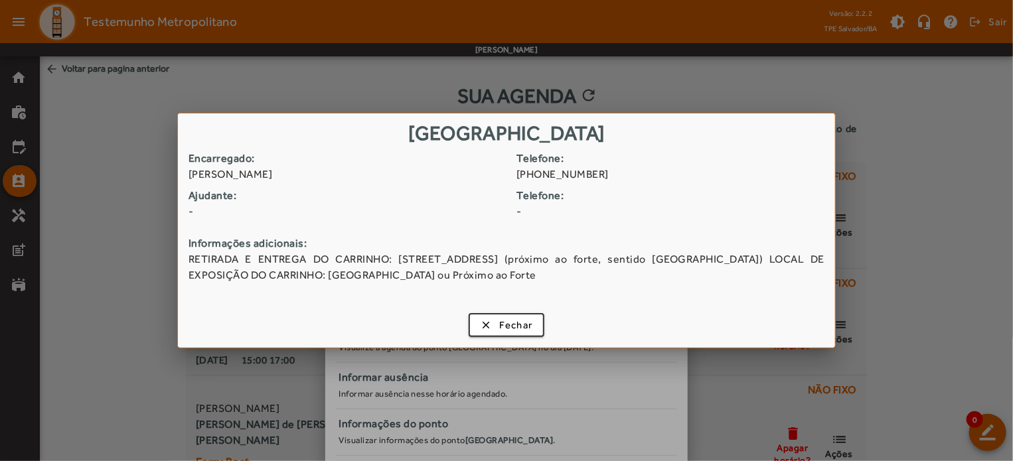
drag, startPoint x: 388, startPoint y: 260, endPoint x: 515, endPoint y: 260, distance: 126.2
click at [515, 260] on span "RETIRADA E ENTREGA DO CARRINHO: [STREET_ADDRESS] (próximo ao forte, sentido [GE…" at bounding box center [507, 268] width 636 height 32
copy span "[STREET_ADDRESS]"
